Goal: Task Accomplishment & Management: Manage account settings

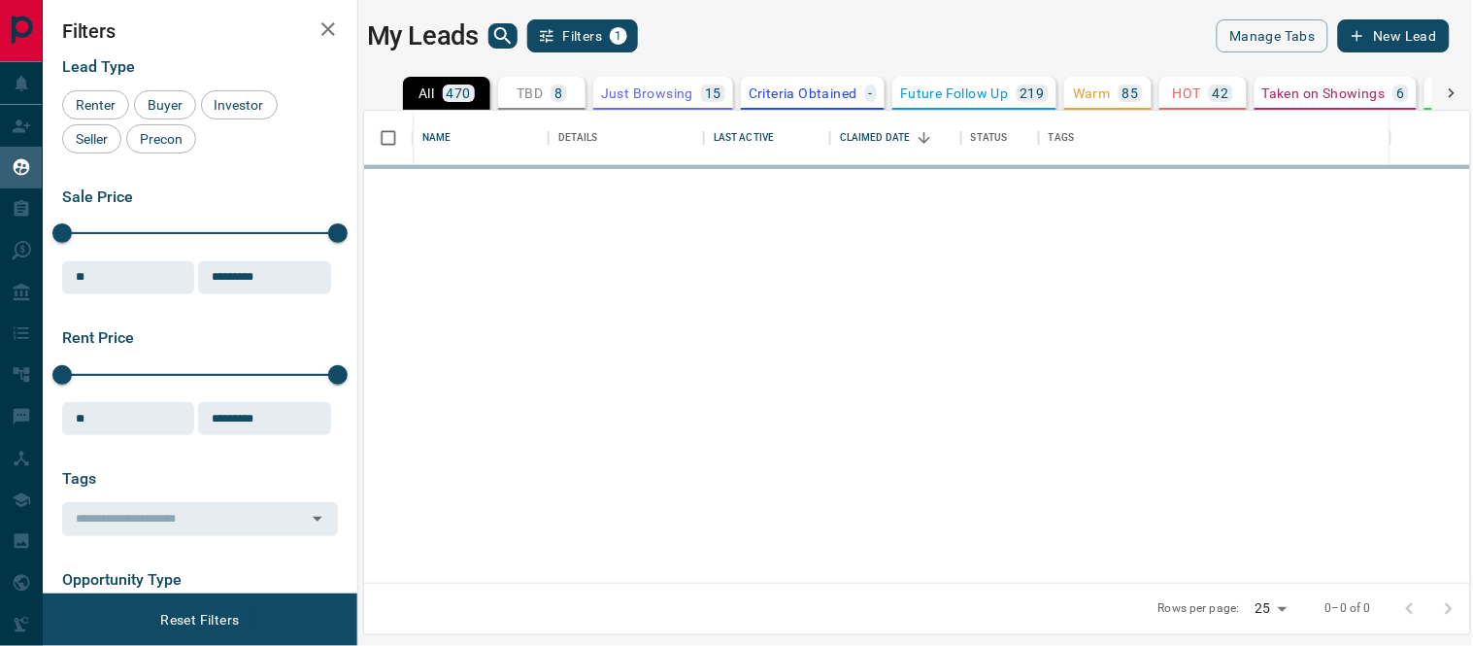
scroll to position [454, 1090]
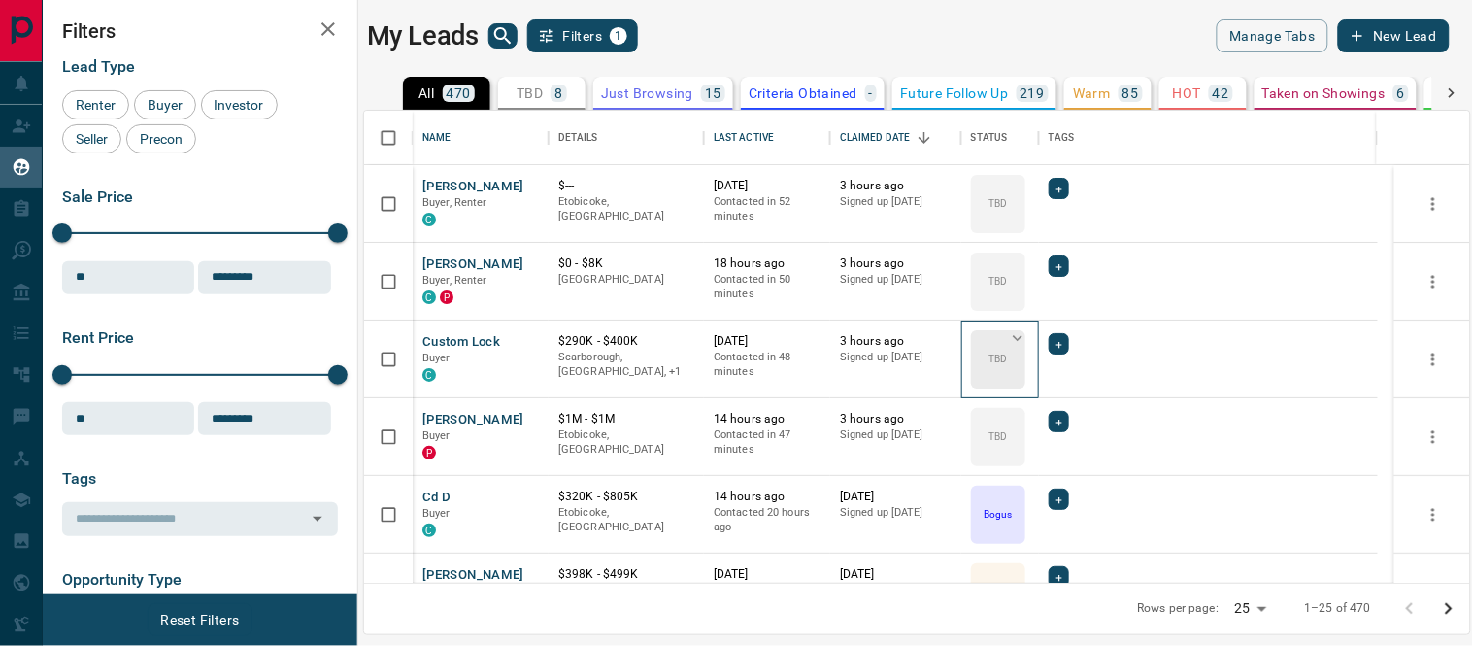
click at [1012, 340] on icon at bounding box center [1017, 337] width 19 height 19
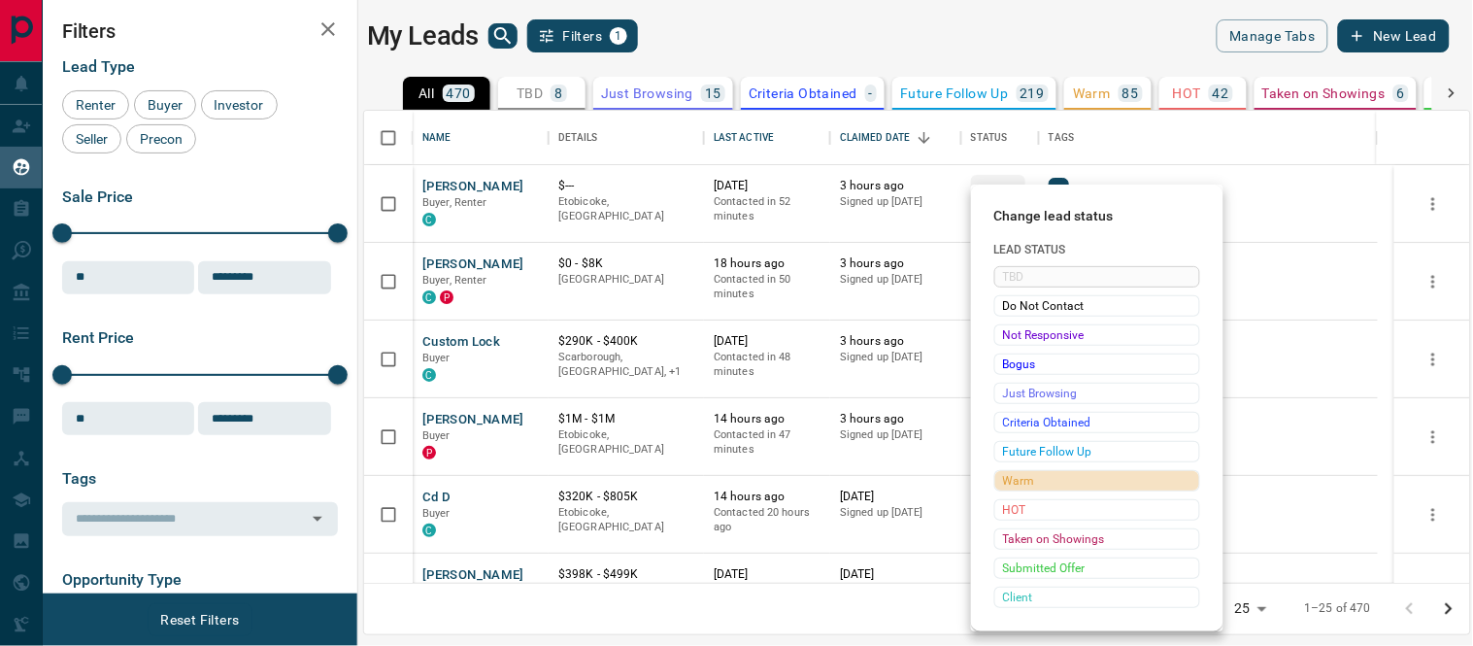
drag, startPoint x: 1026, startPoint y: 484, endPoint x: 1014, endPoint y: 273, distance: 211.1
click at [1026, 483] on span "Warm" at bounding box center [1097, 480] width 188 height 19
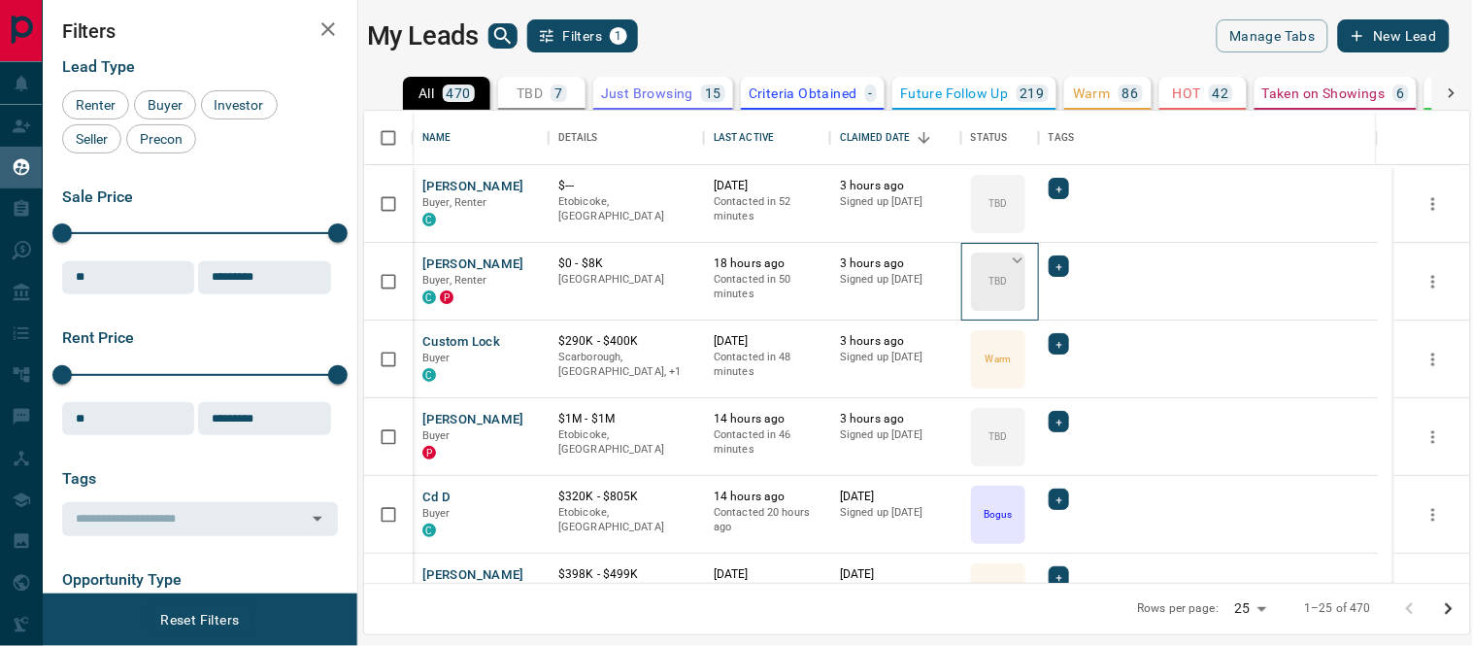
click at [1017, 260] on icon at bounding box center [1018, 260] width 10 height 6
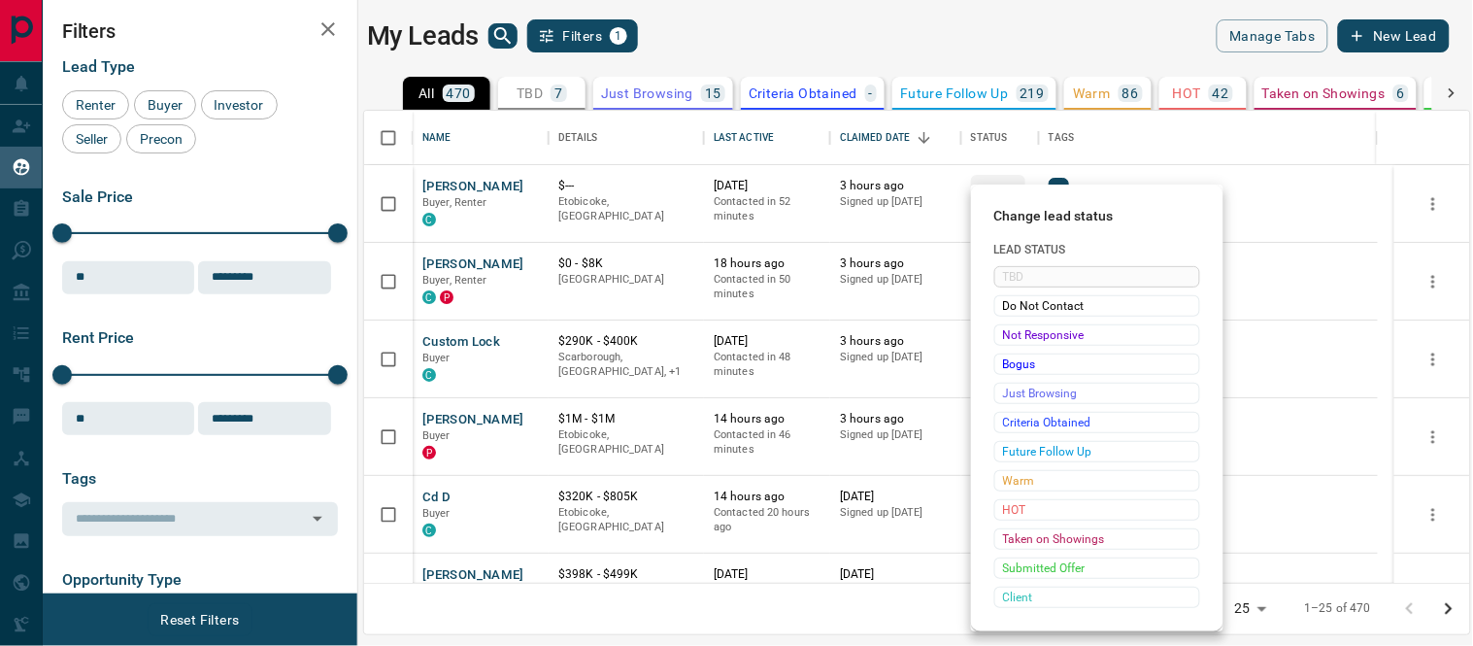
drag, startPoint x: 1021, startPoint y: 477, endPoint x: 1182, endPoint y: 236, distance: 289.8
click at [1023, 477] on span "Warm" at bounding box center [1097, 480] width 188 height 19
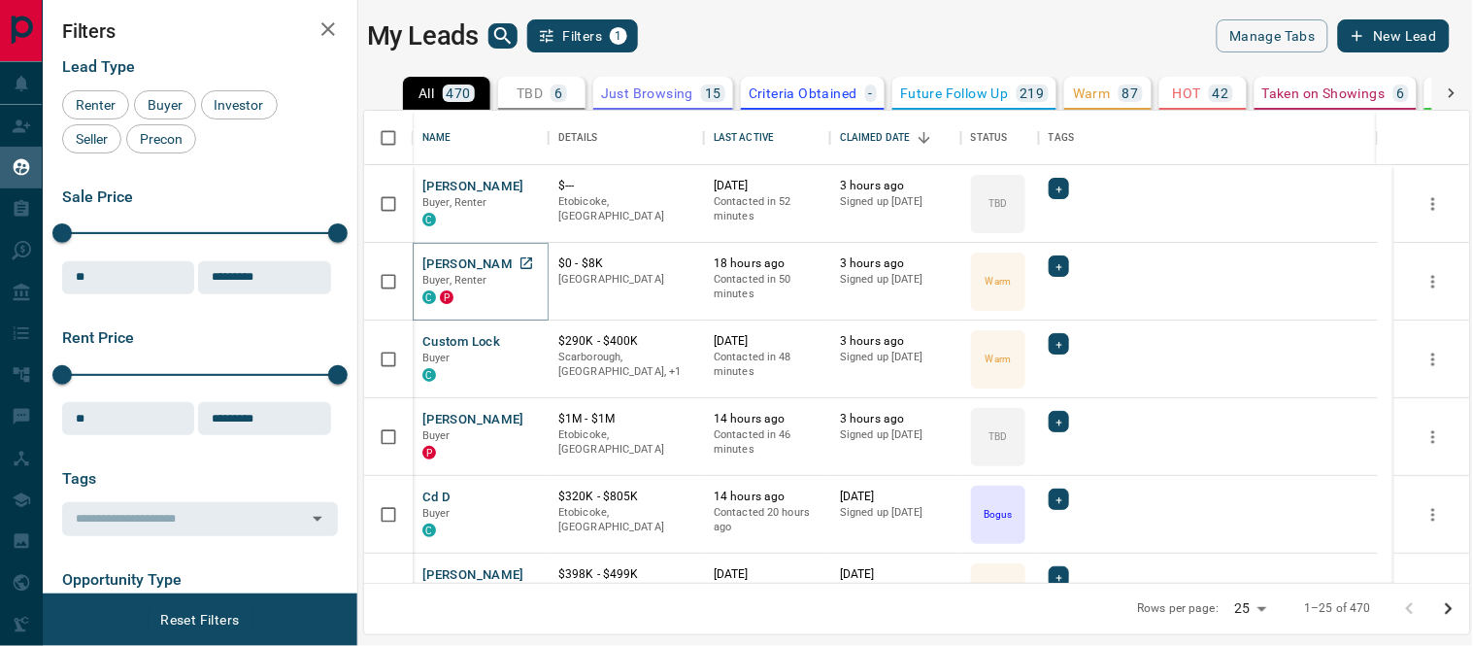
click at [452, 260] on button "[PERSON_NAME]" at bounding box center [473, 264] width 102 height 18
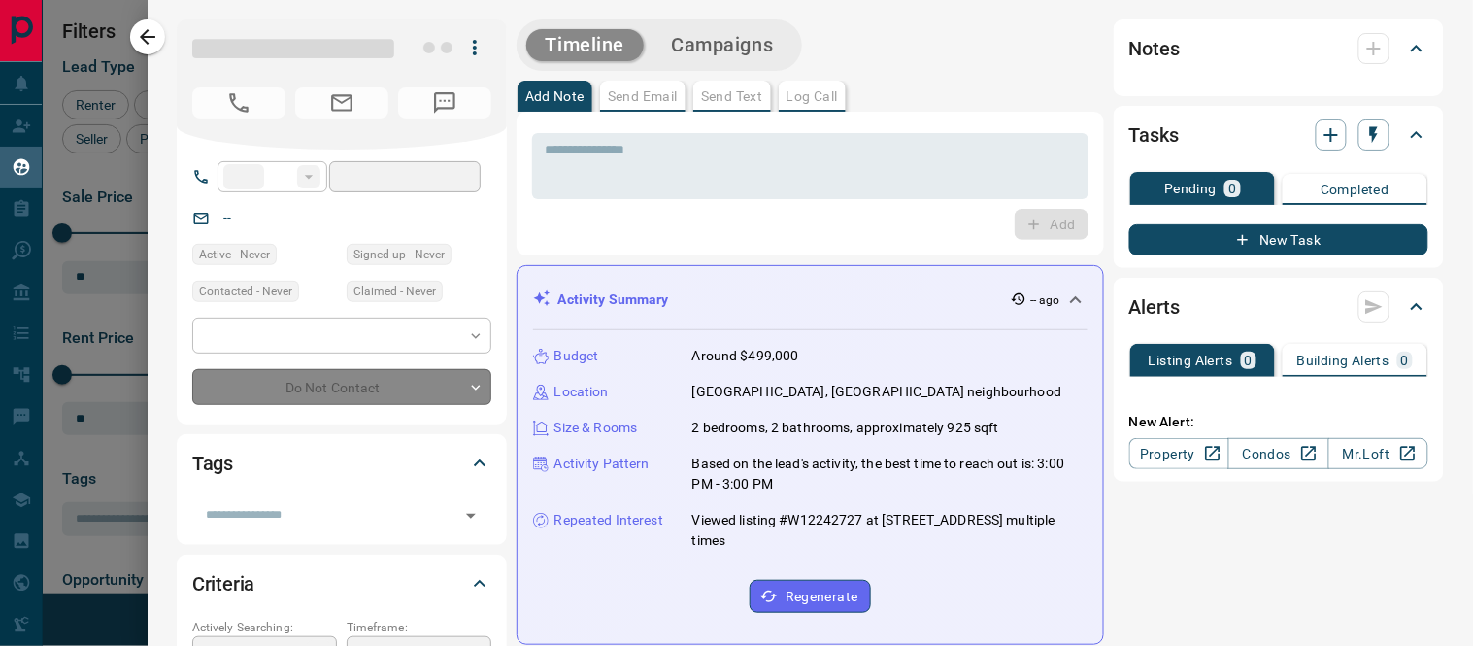
type input "**"
type input "**********"
type input "*"
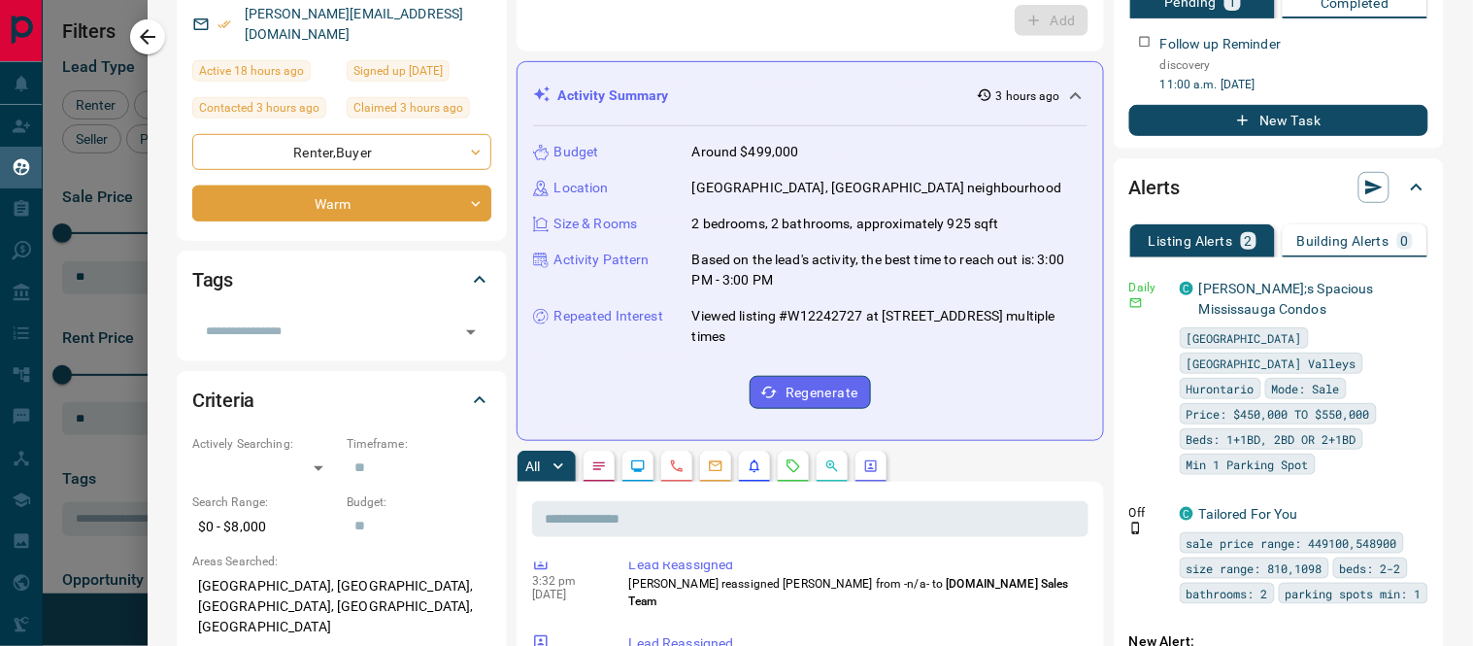
scroll to position [0, 0]
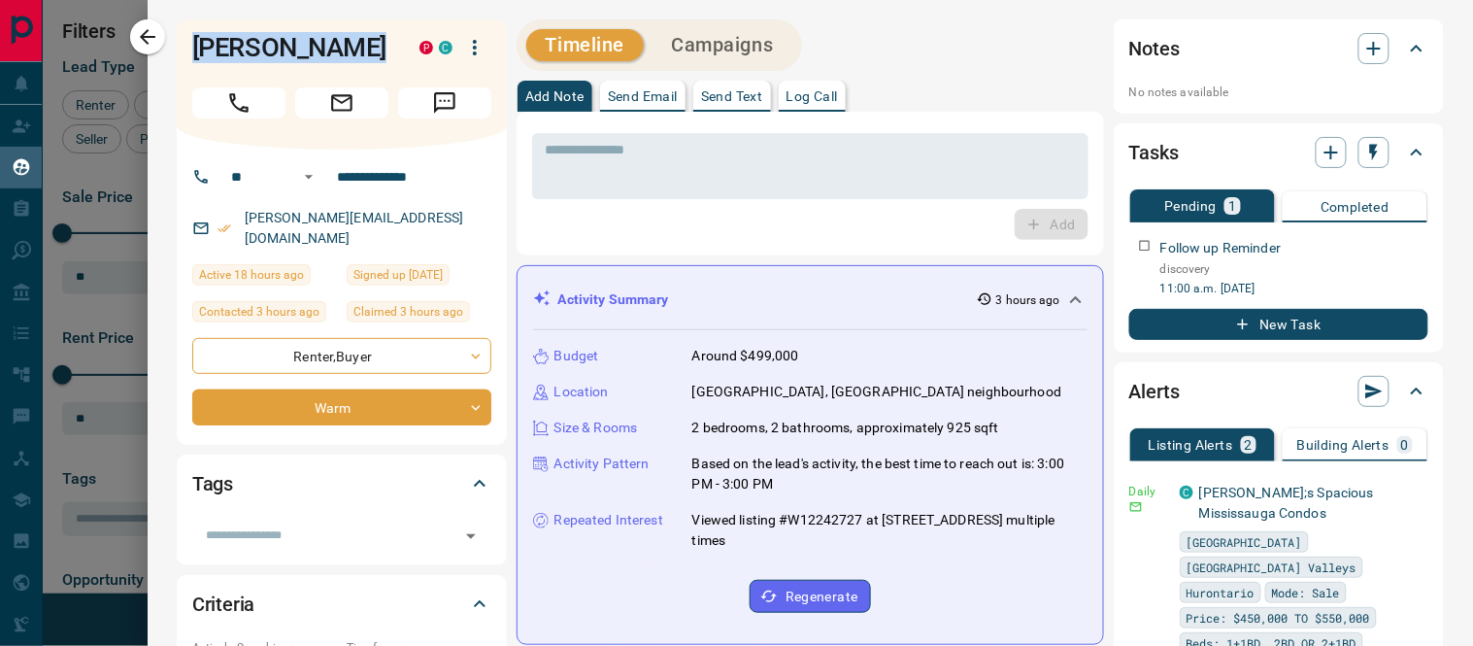
drag, startPoint x: 336, startPoint y: 44, endPoint x: 182, endPoint y: 33, distance: 154.8
click at [182, 33] on div "[PERSON_NAME] P C" at bounding box center [342, 84] width 330 height 130
click at [141, 40] on icon "button" at bounding box center [147, 36] width 23 height 23
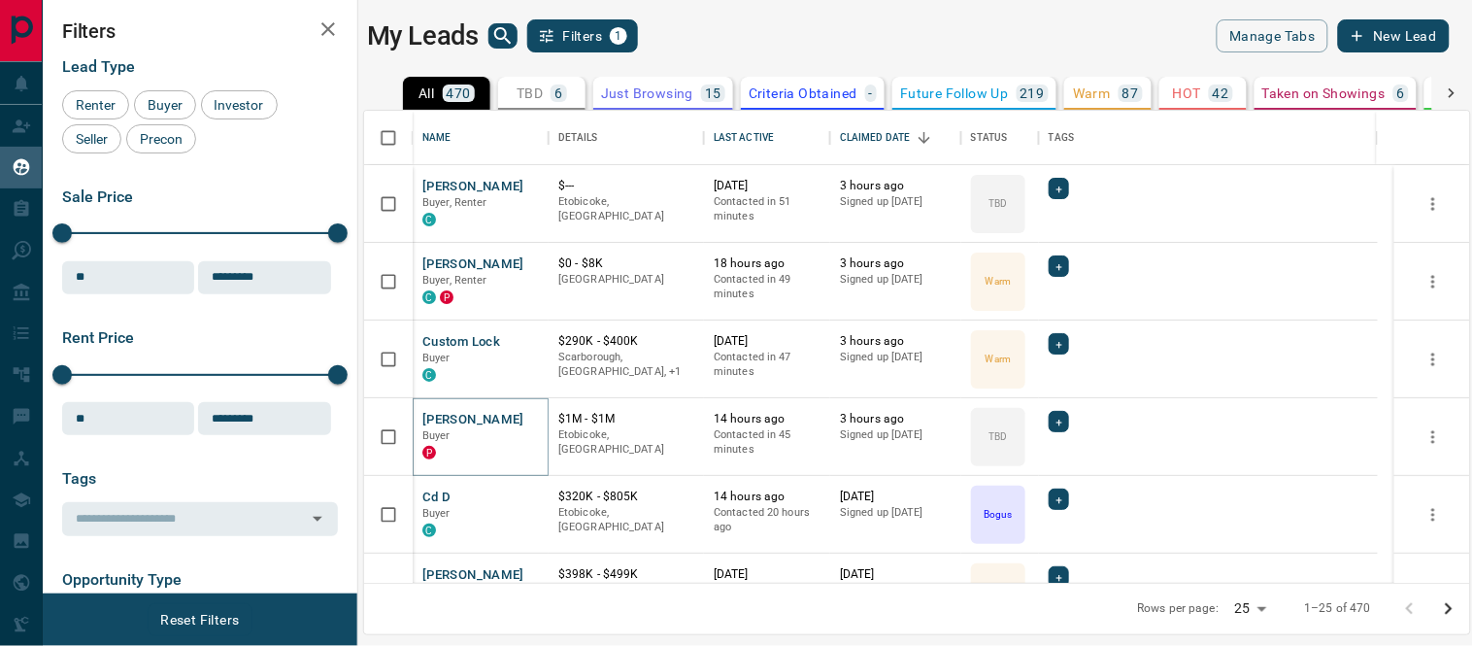
click at [448, 415] on button "[PERSON_NAME]" at bounding box center [473, 420] width 102 height 18
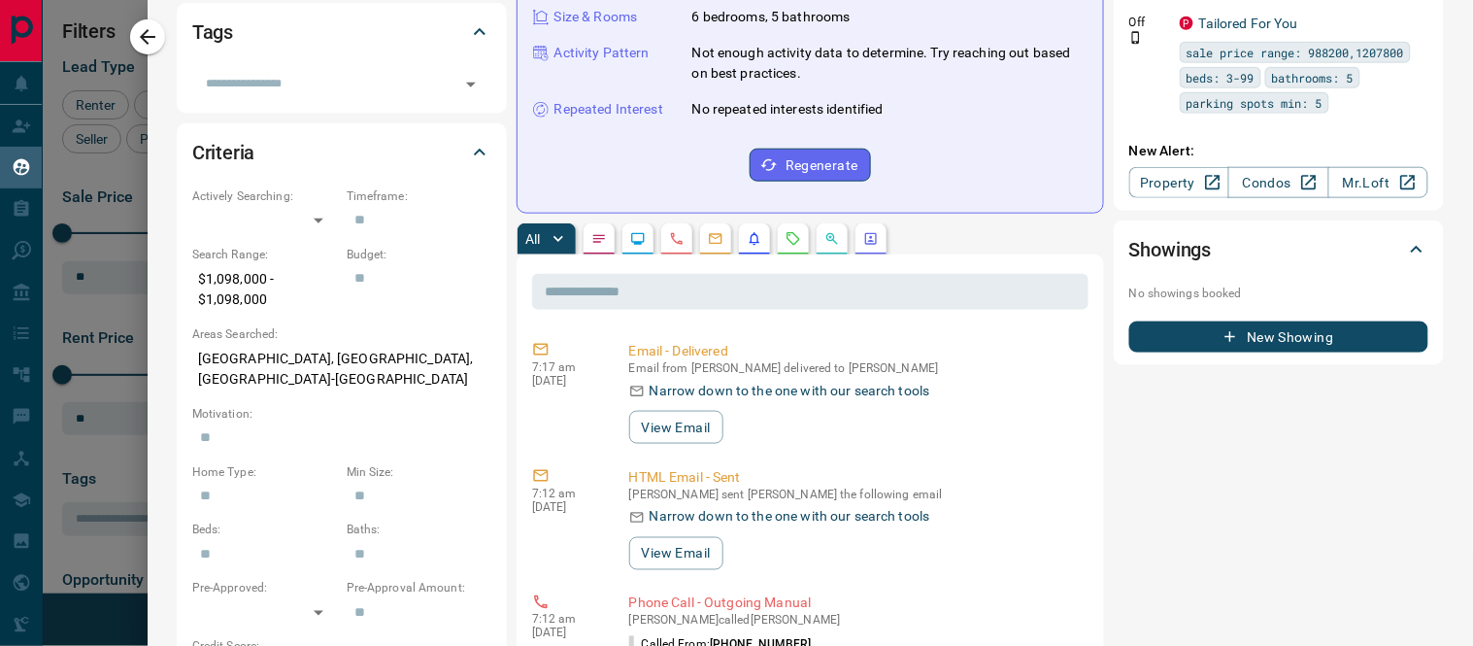
scroll to position [108, 0]
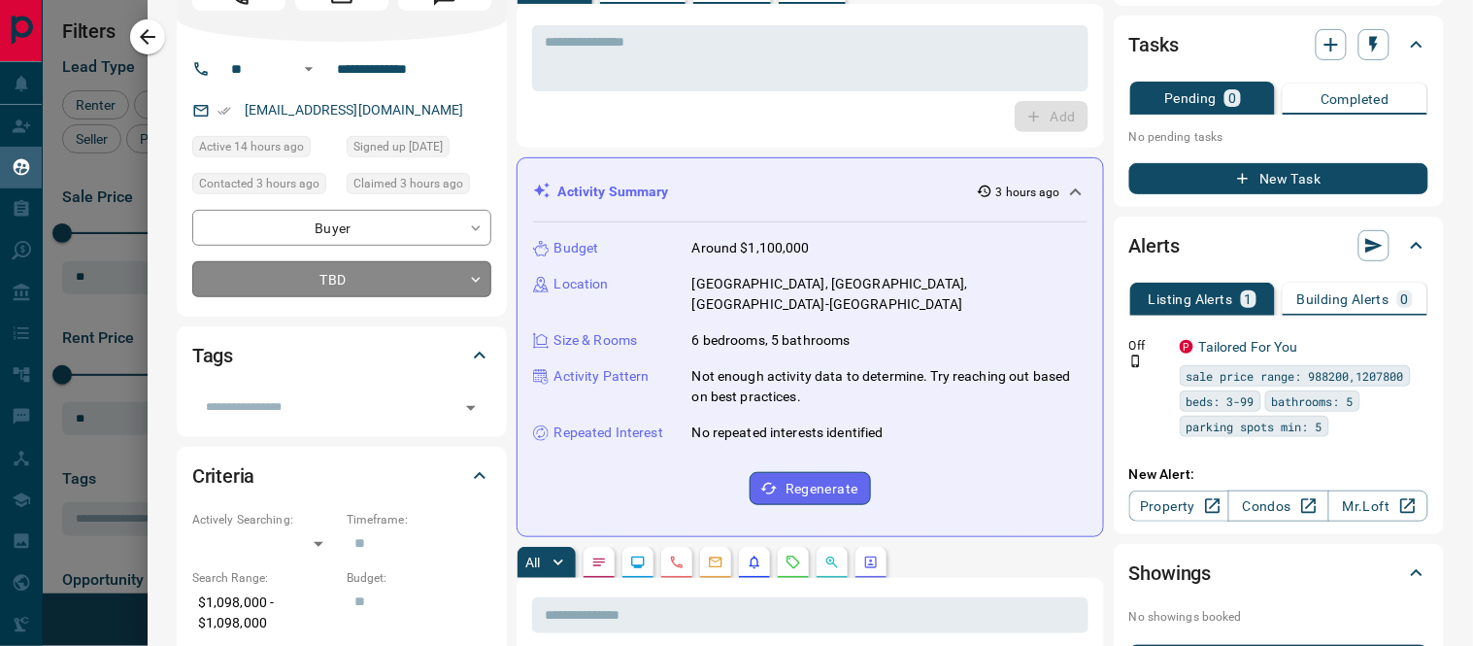
click at [483, 280] on body "Lead Transfers Claim Leads My Leads Tasks Opportunities Deals Campaigns Automat…" at bounding box center [736, 310] width 1473 height 621
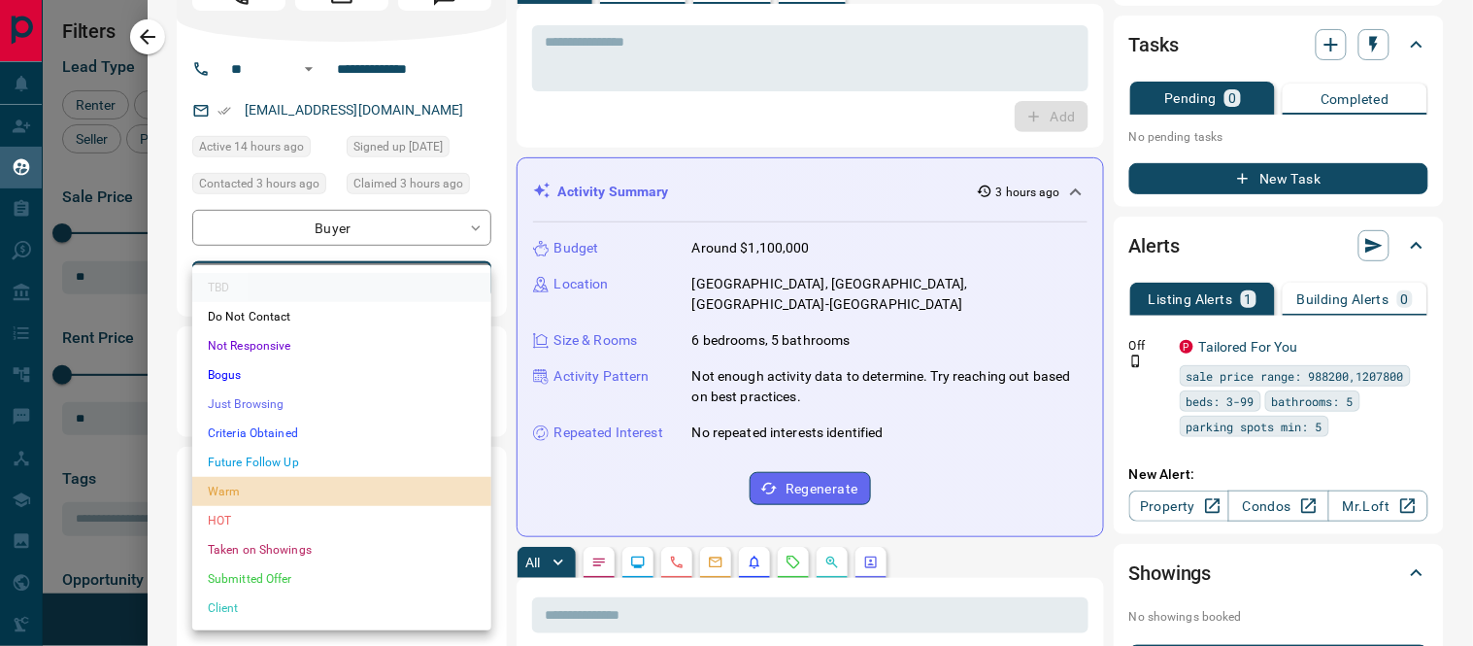
click at [251, 497] on li "Warm" at bounding box center [341, 491] width 299 height 29
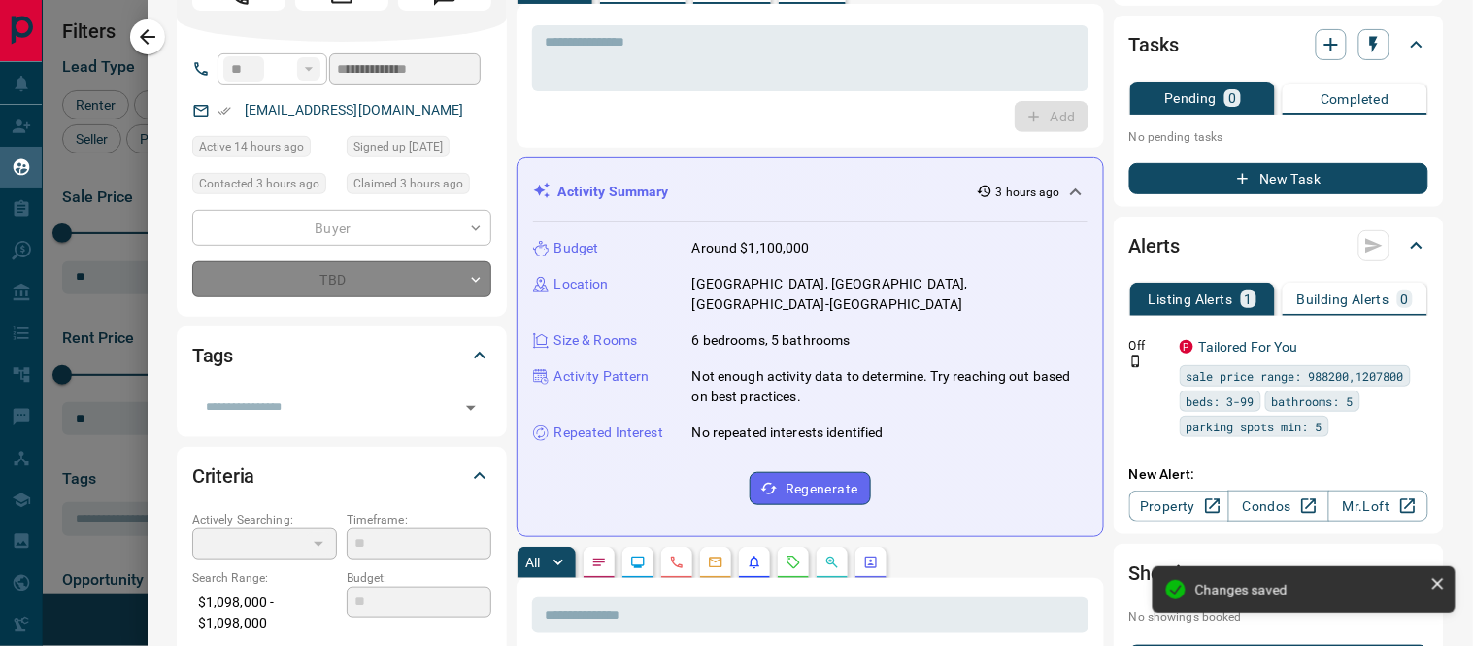
click at [1031, 366] on p "Not enough activity data to determine. Try reaching out based on best practices." at bounding box center [889, 386] width 395 height 41
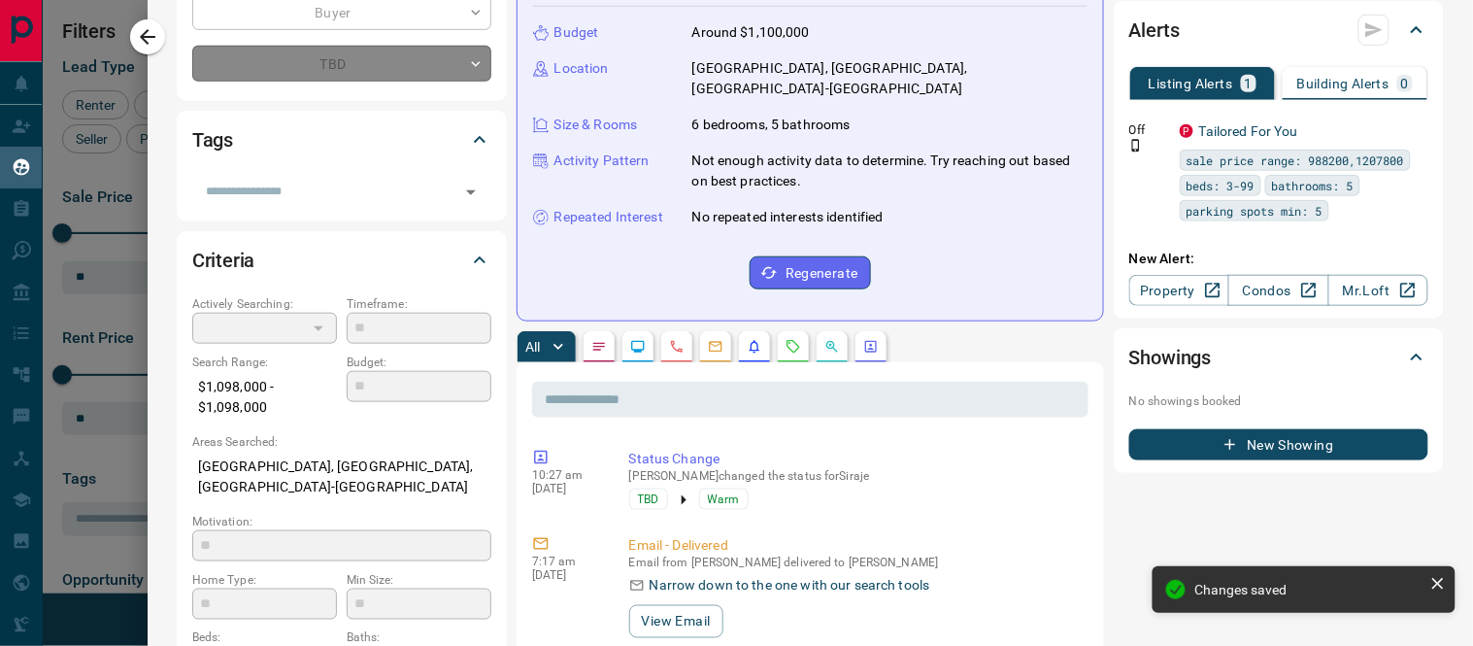
type input "*"
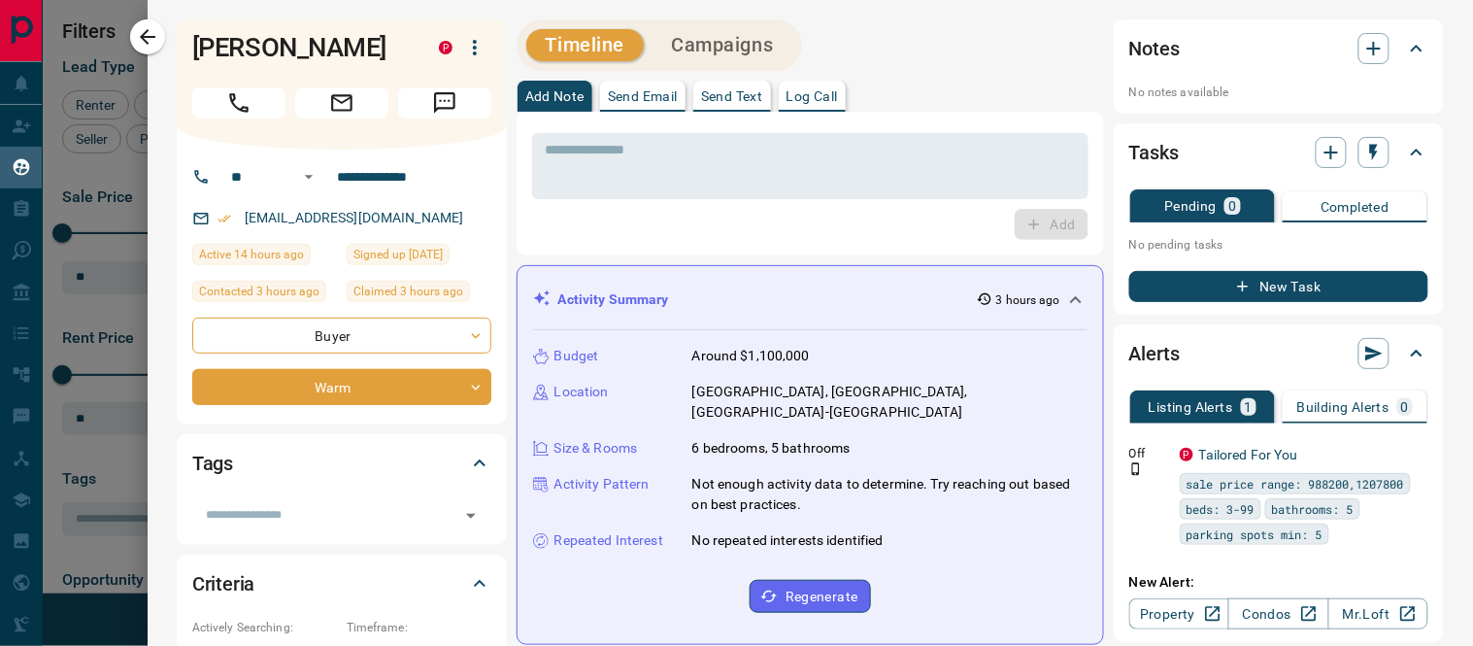
scroll to position [216, 0]
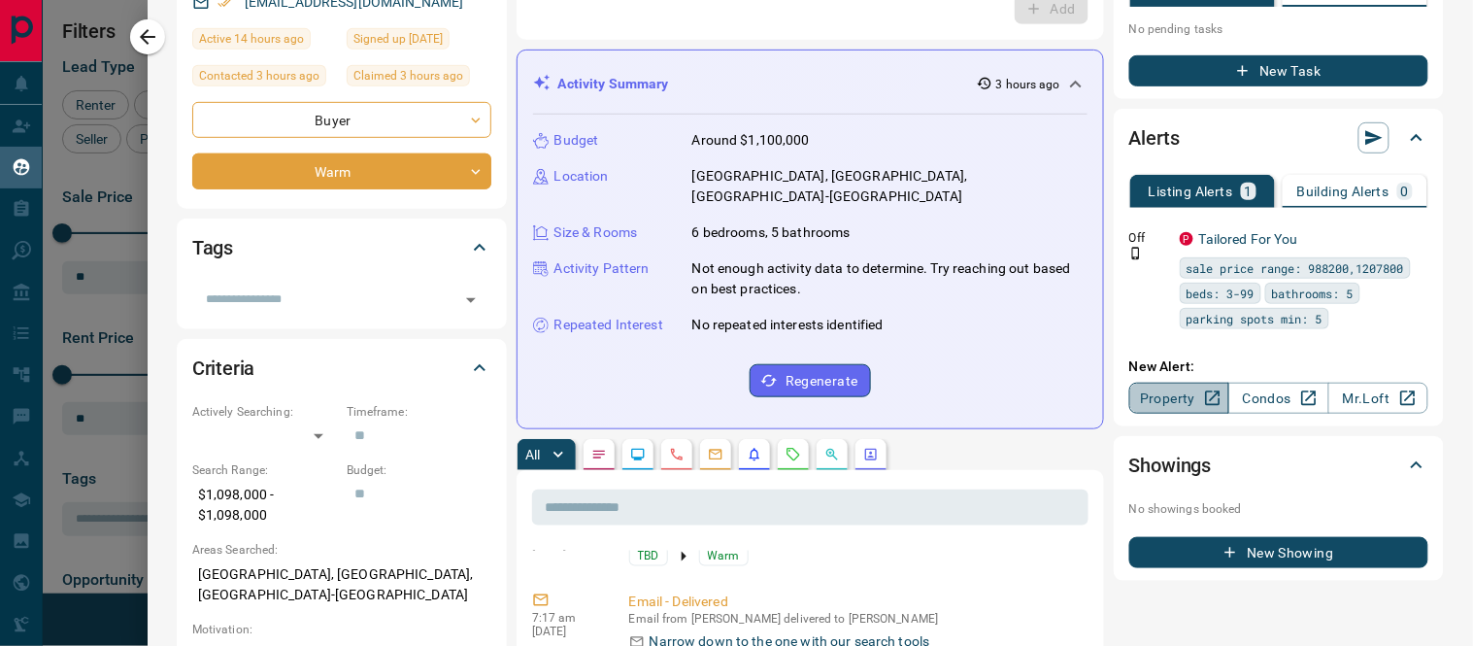
click at [1167, 392] on link "Property" at bounding box center [1179, 398] width 100 height 31
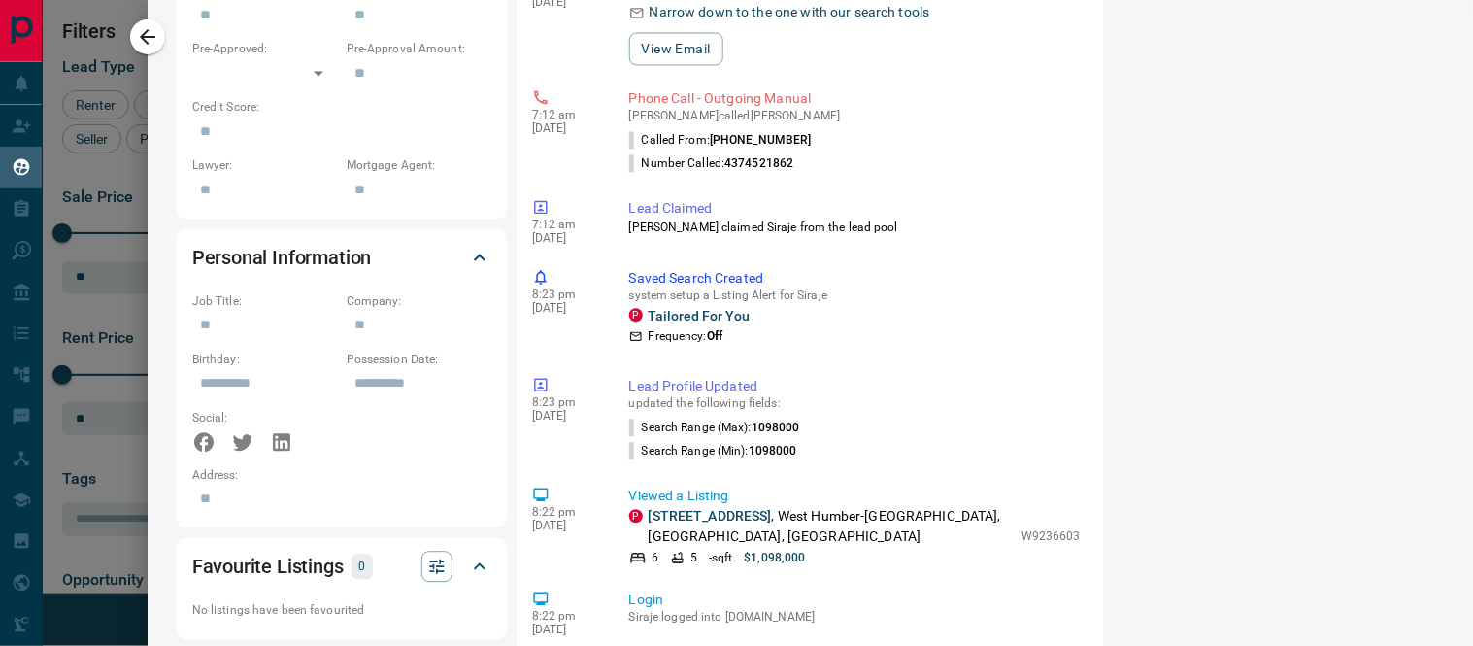
scroll to position [1187, 0]
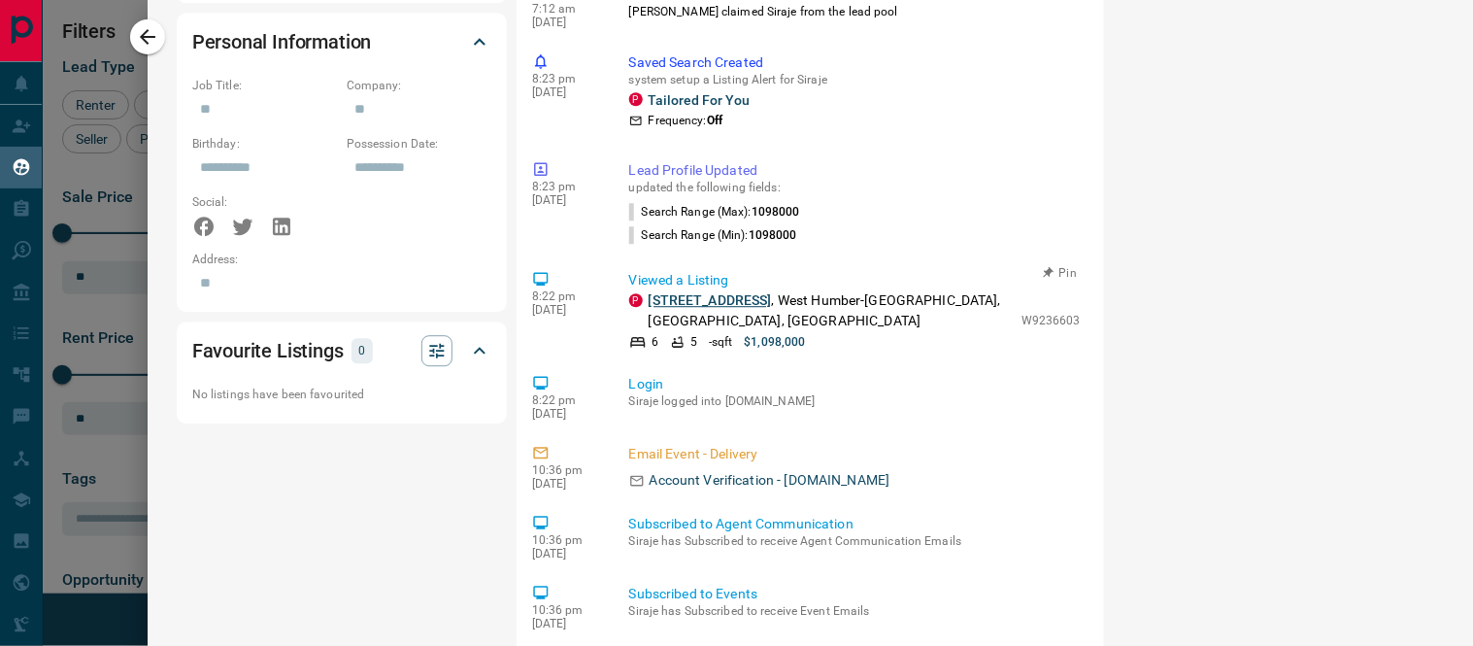
click at [759, 292] on link "[STREET_ADDRESS]" at bounding box center [710, 300] width 123 height 16
